Goal: Communication & Community: Share content

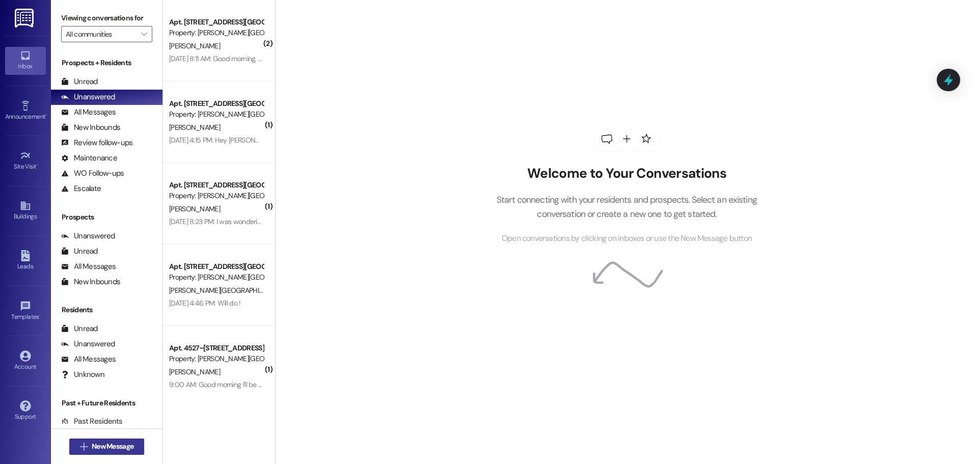
click at [105, 445] on span "New Message" at bounding box center [113, 446] width 42 height 11
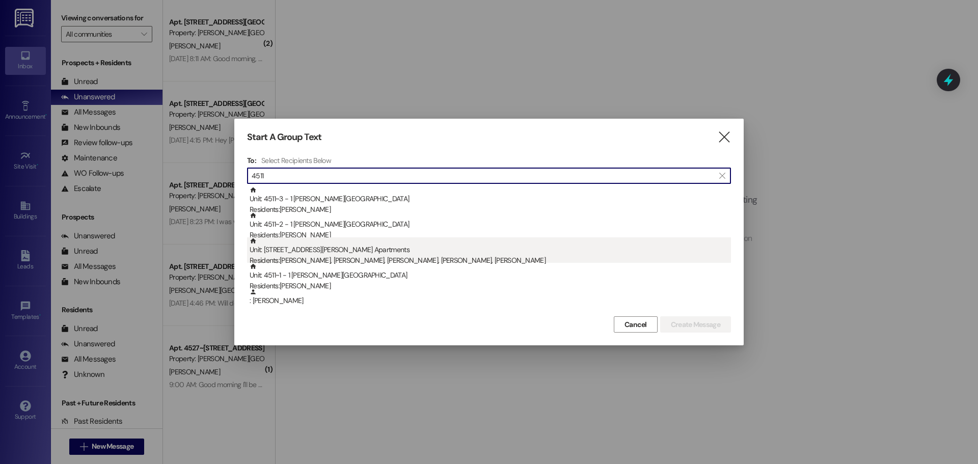
type input "4511"
click at [299, 257] on div "Residents: [PERSON_NAME], [PERSON_NAME], [PERSON_NAME], [PERSON_NAME], [PERSON_…" at bounding box center [489, 260] width 481 height 11
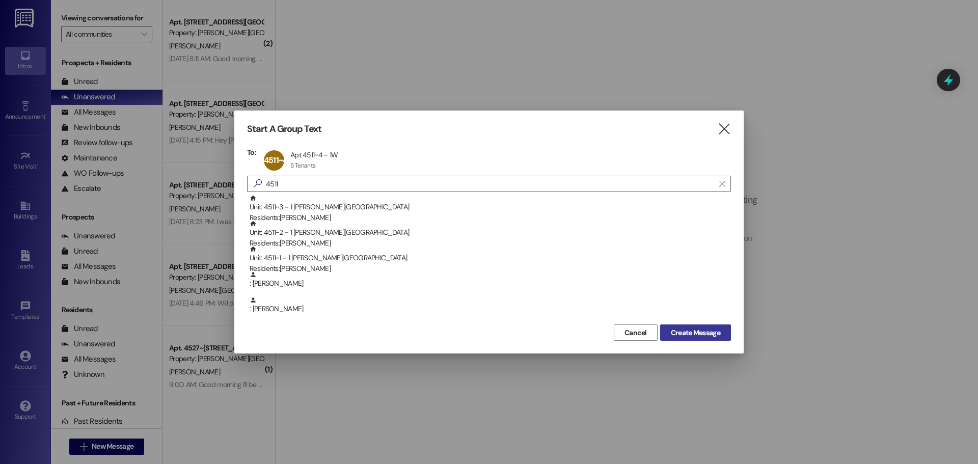
click at [675, 331] on span "Create Message" at bounding box center [695, 332] width 49 height 11
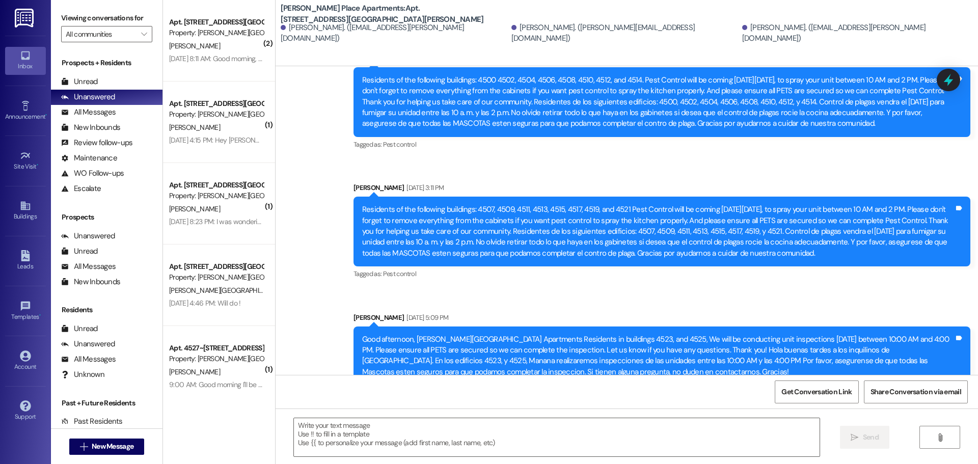
scroll to position [12663, 0]
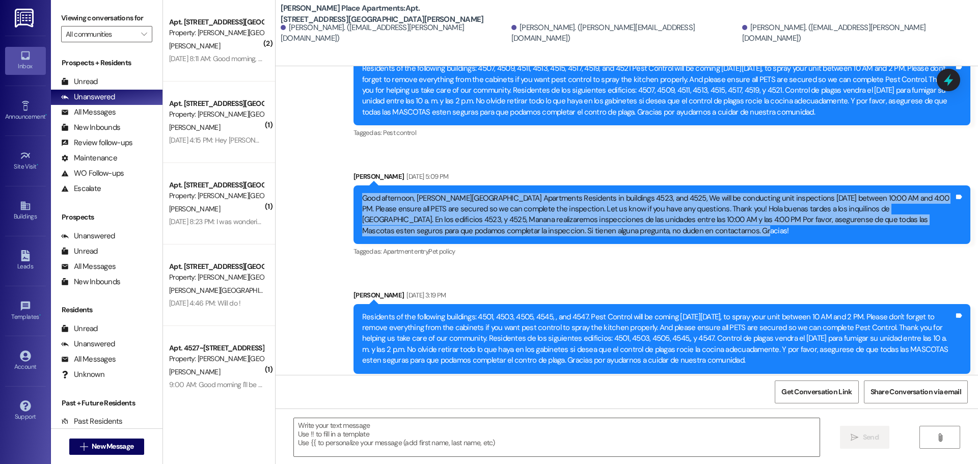
drag, startPoint x: 587, startPoint y: 210, endPoint x: 355, endPoint y: 174, distance: 234.5
click at [362, 193] on div "Good afternoon, [PERSON_NAME][GEOGRAPHIC_DATA] Apartments Residents in building…" at bounding box center [658, 215] width 592 height 44
copy div "Good afternoon, [PERSON_NAME][GEOGRAPHIC_DATA] Apartments Residents in building…"
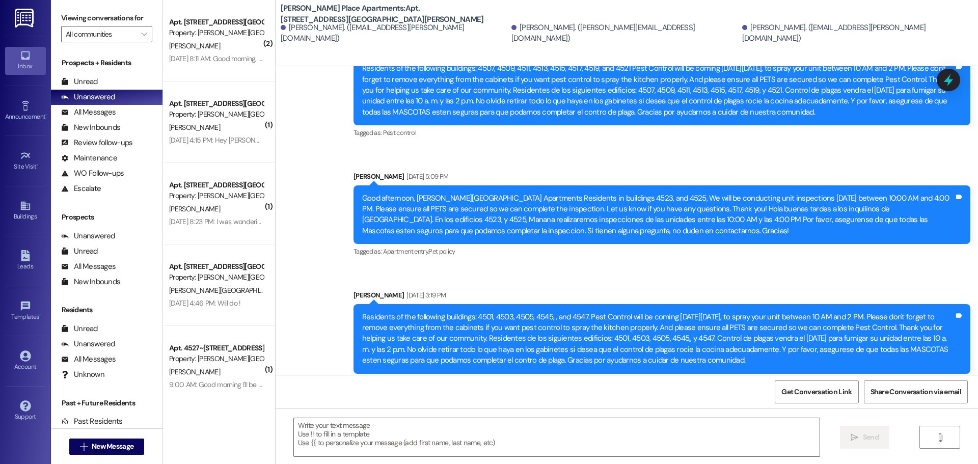
click at [678, 282] on div "Announcement, sent via SMS [PERSON_NAME] [DATE] 3:19 PM Residents of the follow…" at bounding box center [662, 339] width 632 height 114
click at [16, 64] on div "Inbox" at bounding box center [25, 66] width 51 height 10
click at [27, 204] on icon at bounding box center [24, 206] width 9 height 9
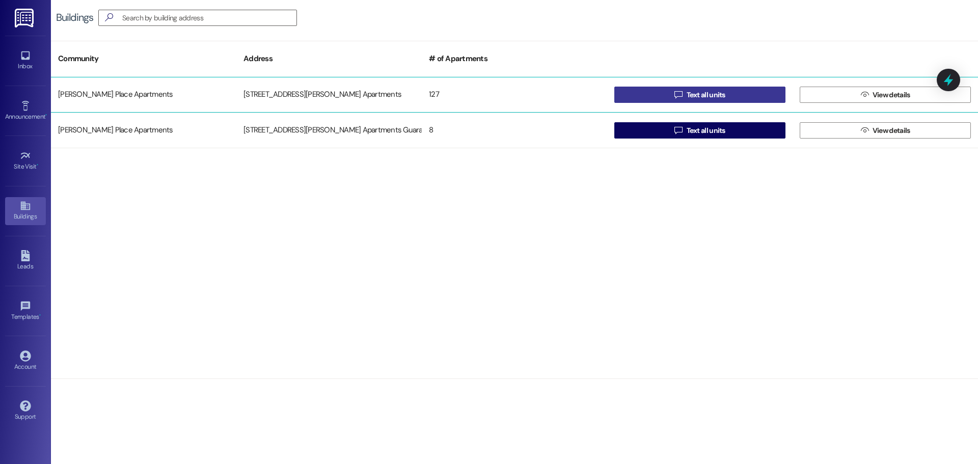
click at [697, 91] on span "Text all units" at bounding box center [705, 95] width 39 height 11
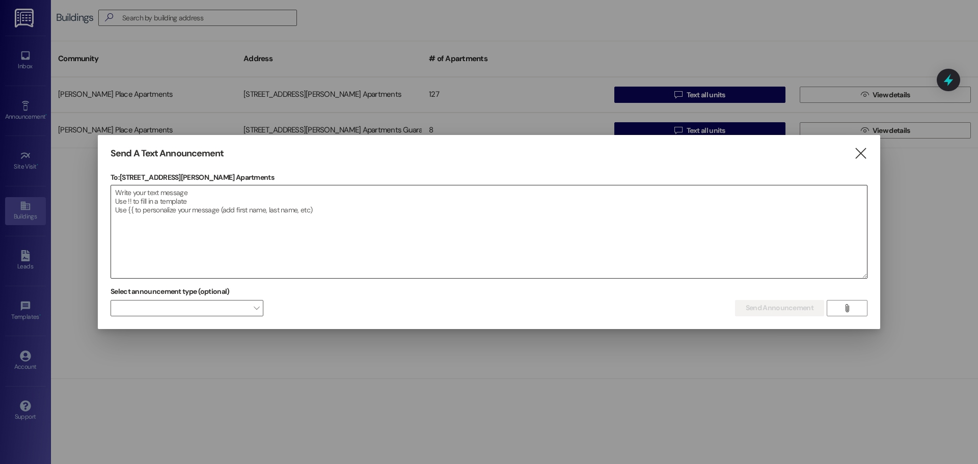
click at [115, 196] on textarea at bounding box center [489, 231] width 756 height 93
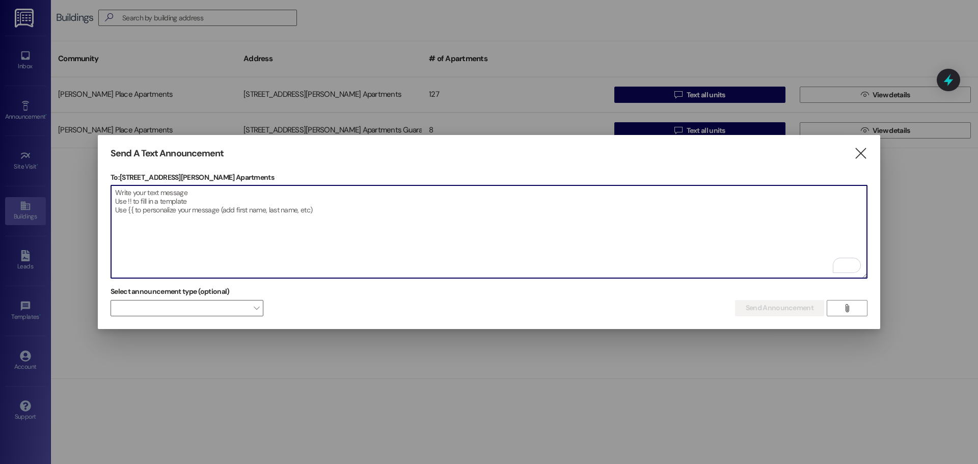
paste textarea "Good afternoon, [PERSON_NAME][GEOGRAPHIC_DATA] Apartments Residents in building…"
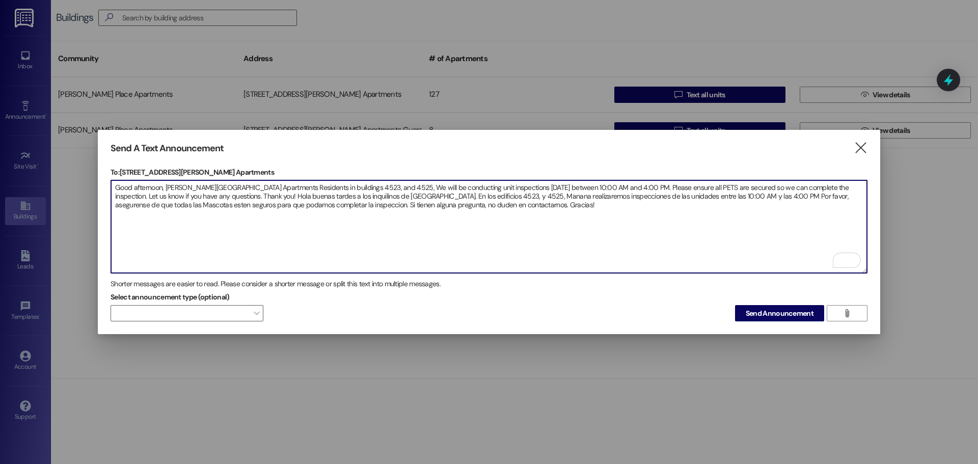
click at [335, 185] on textarea "Good afternoon, [PERSON_NAME][GEOGRAPHIC_DATA] Apartments Residents in building…" at bounding box center [489, 226] width 756 height 93
click at [384, 185] on textarea "Good afternoon, [PERSON_NAME][GEOGRAPHIC_DATA] Residents in buildings 4527 4529…" at bounding box center [489, 226] width 756 height 93
click at [506, 194] on textarea "Good afternoon, [PERSON_NAME][GEOGRAPHIC_DATA] Residents in buildings 4527 4529…" at bounding box center [489, 226] width 756 height 93
click at [507, 194] on textarea "Good afternoon, [PERSON_NAME][GEOGRAPHIC_DATA] Residents in buildings 4527 4529…" at bounding box center [489, 226] width 756 height 93
click at [546, 192] on textarea "Good afternoon, [PERSON_NAME][GEOGRAPHIC_DATA] Residents in buildings 4527 4529…" at bounding box center [489, 226] width 756 height 93
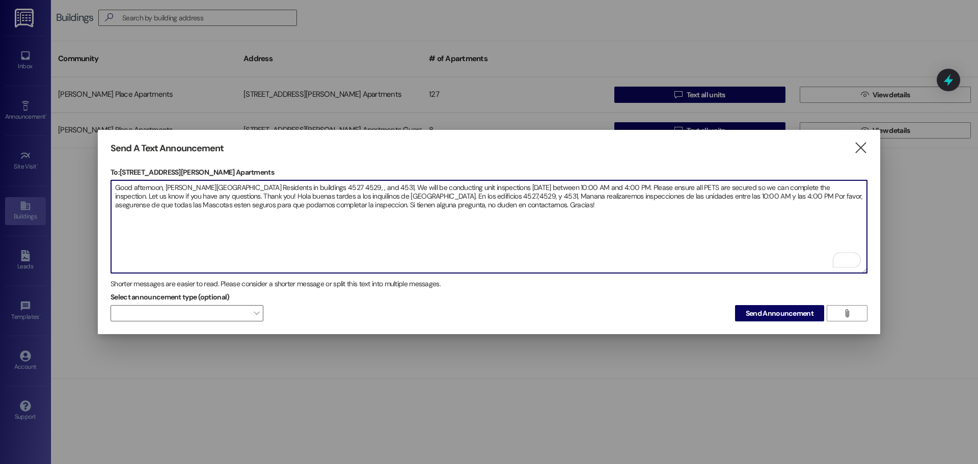
click at [571, 209] on textarea "Good afternoon, [PERSON_NAME][GEOGRAPHIC_DATA] Residents in buildings 4527 4529…" at bounding box center [489, 226] width 756 height 93
type textarea "Good afternoon, [PERSON_NAME][GEOGRAPHIC_DATA] Residents in buildings 4527 4529…"
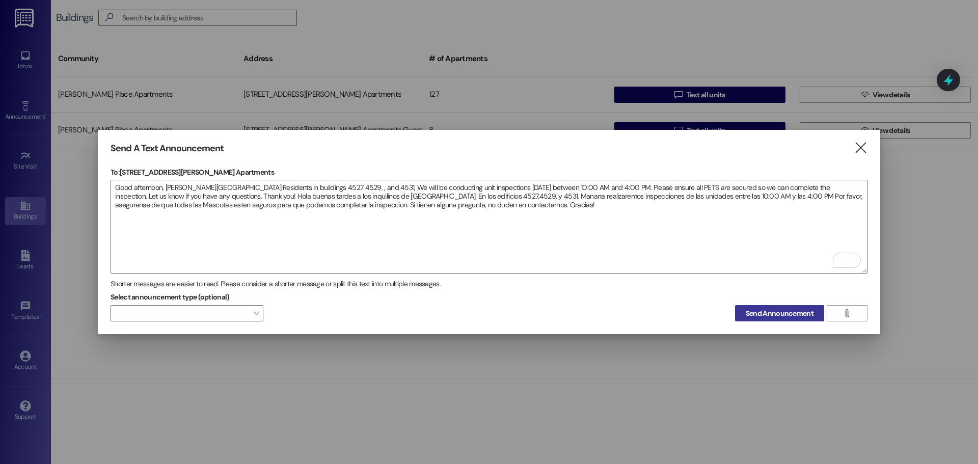
click at [779, 312] on span "Send Announcement" at bounding box center [779, 313] width 68 height 11
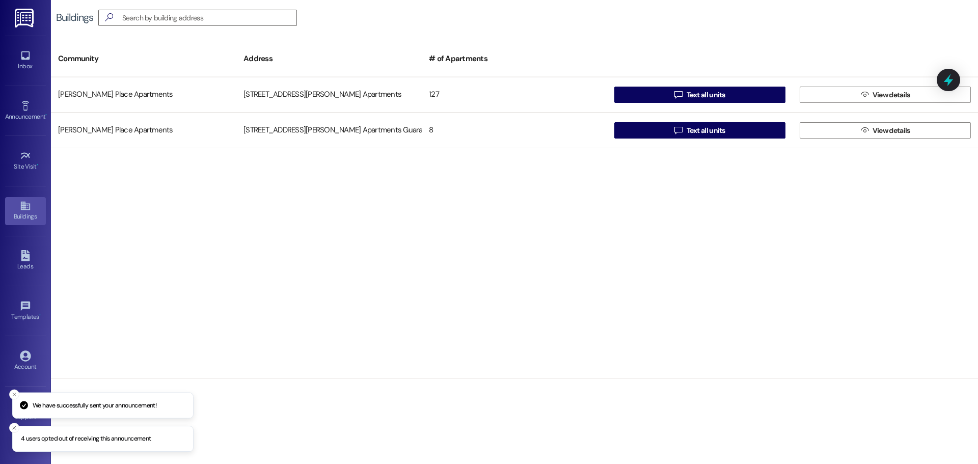
click at [457, 11] on div "Buildings " at bounding box center [514, 18] width 927 height 36
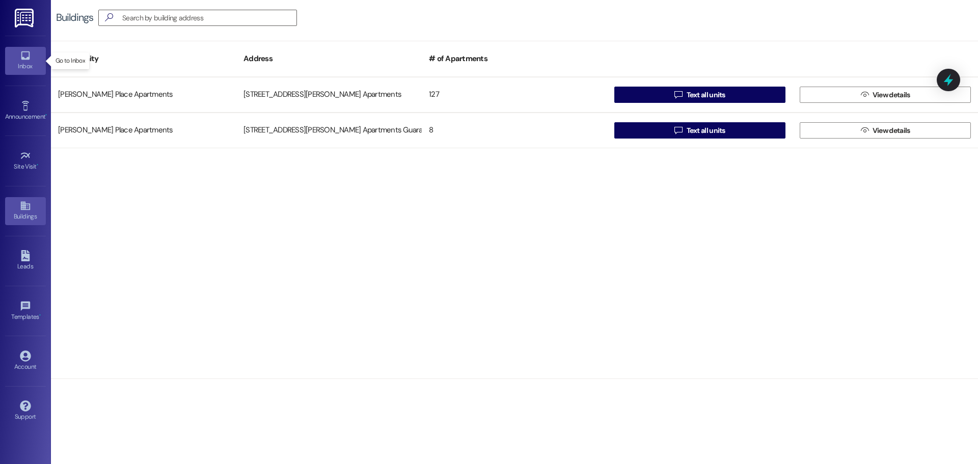
click at [22, 61] on icon at bounding box center [25, 55] width 11 height 11
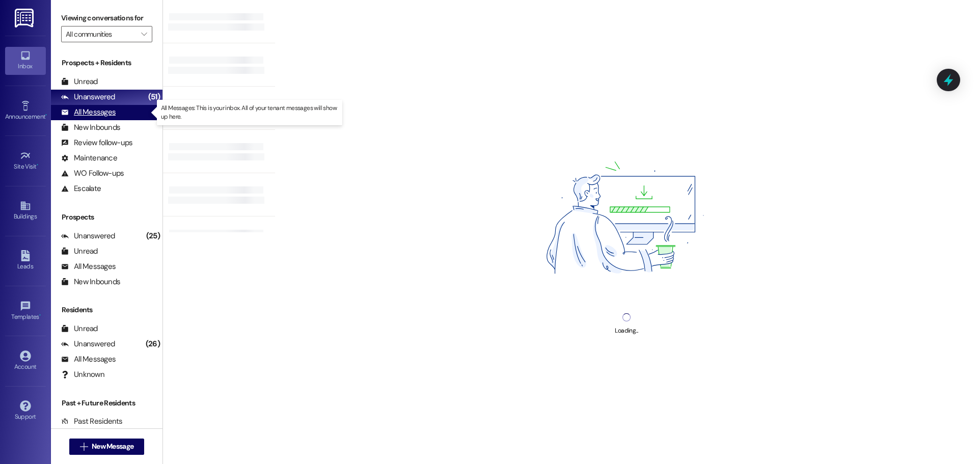
click at [86, 111] on div "All Messages" at bounding box center [88, 112] width 54 height 11
